Goal: Navigation & Orientation: Find specific page/section

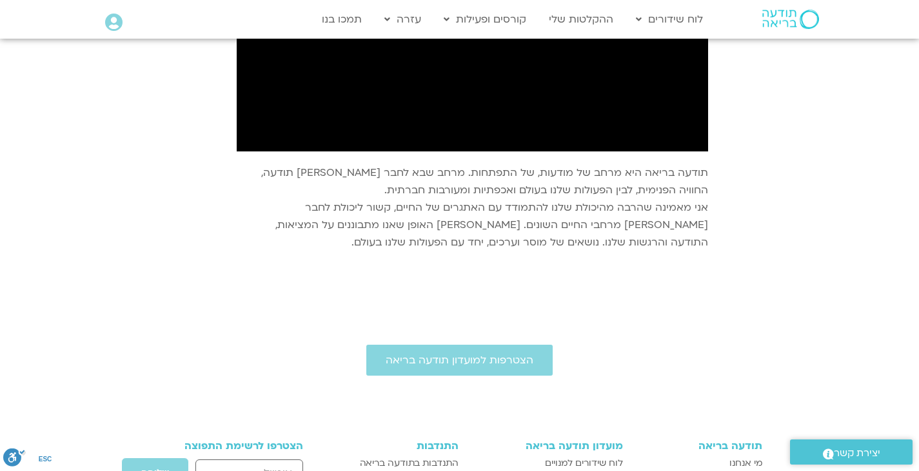
scroll to position [1349, 0]
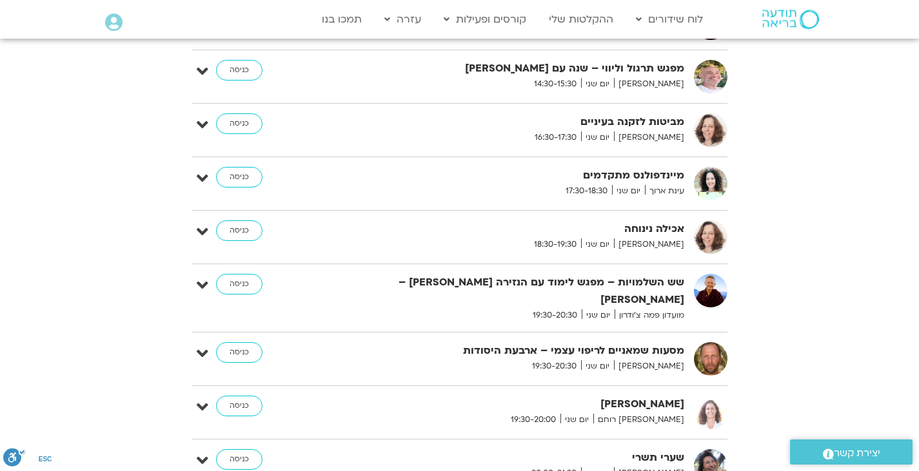
scroll to position [600, 0]
